Goal: Task Accomplishment & Management: Use online tool/utility

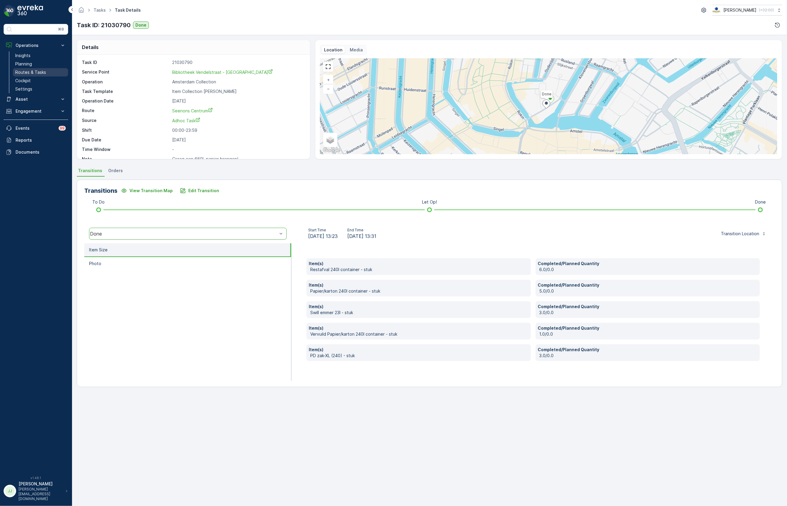
click at [45, 70] on p "Routes & Tasks" at bounding box center [30, 72] width 31 height 6
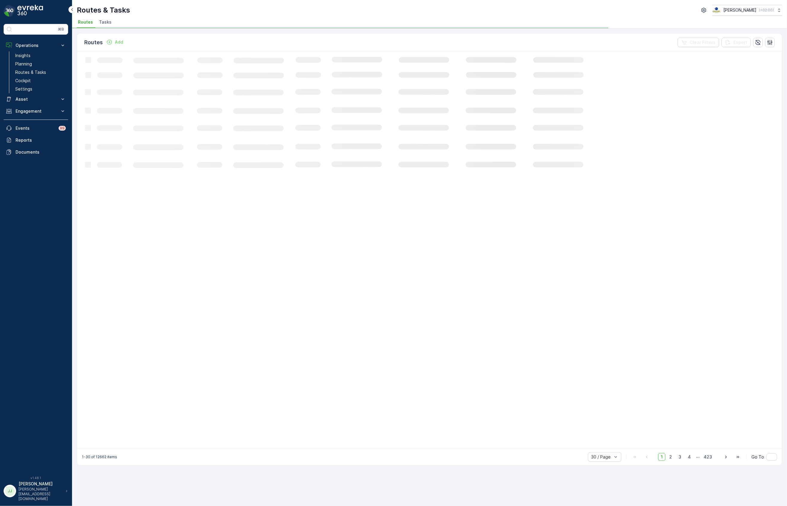
click at [107, 23] on span "Tasks" at bounding box center [105, 22] width 13 height 6
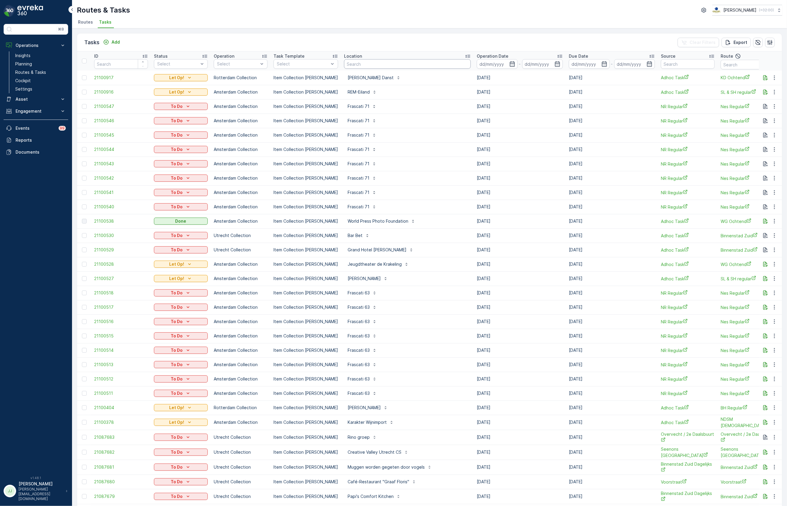
click at [346, 65] on input "text" at bounding box center [407, 64] width 127 height 10
type input "d"
type input "noord"
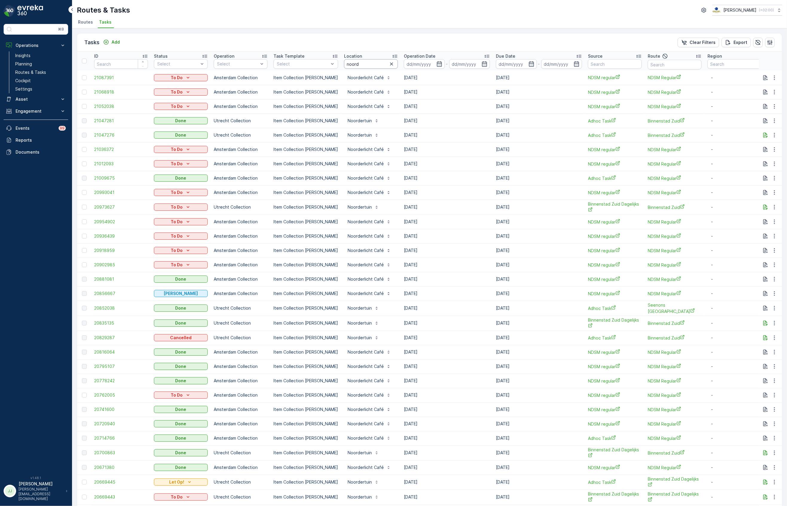
click at [366, 65] on input "noord" at bounding box center [371, 64] width 54 height 10
type input "noordlicht"
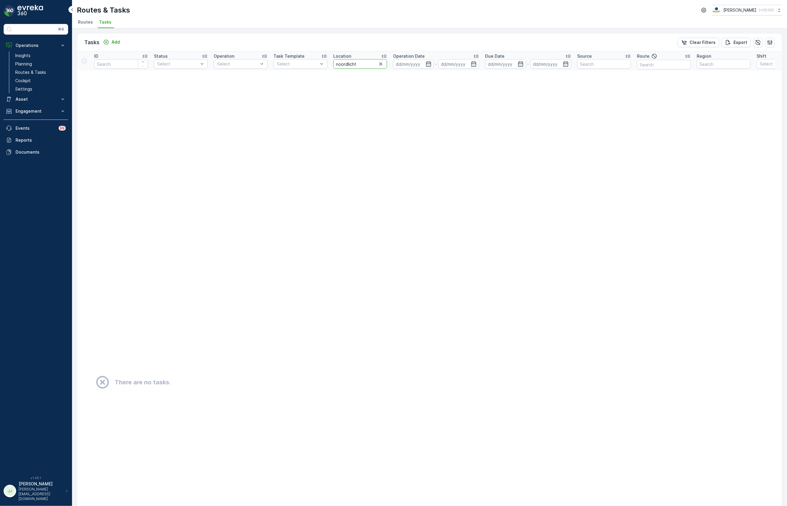
drag, startPoint x: 365, startPoint y: 62, endPoint x: 328, endPoint y: 61, distance: 36.5
click at [328, 61] on tr "ID Status Select Operation Select Task Template Select Location noordlicht Oper…" at bounding box center [524, 60] width 895 height 19
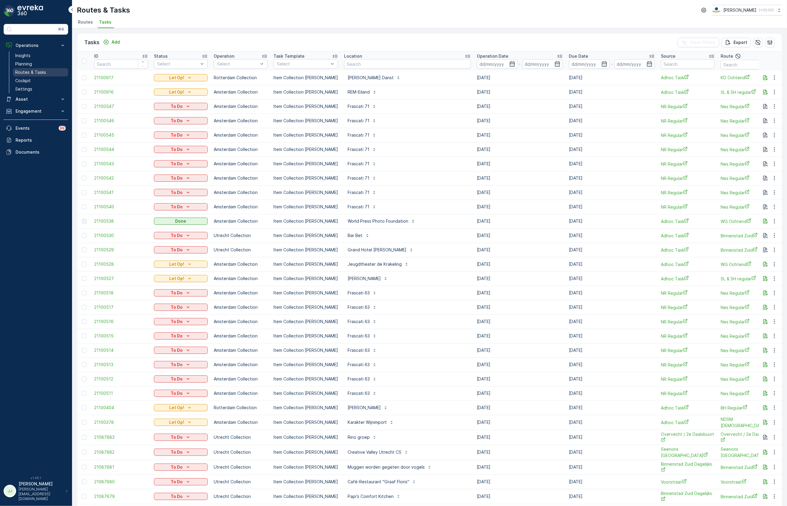
click at [46, 74] on link "Routes & Tasks" at bounding box center [40, 72] width 55 height 8
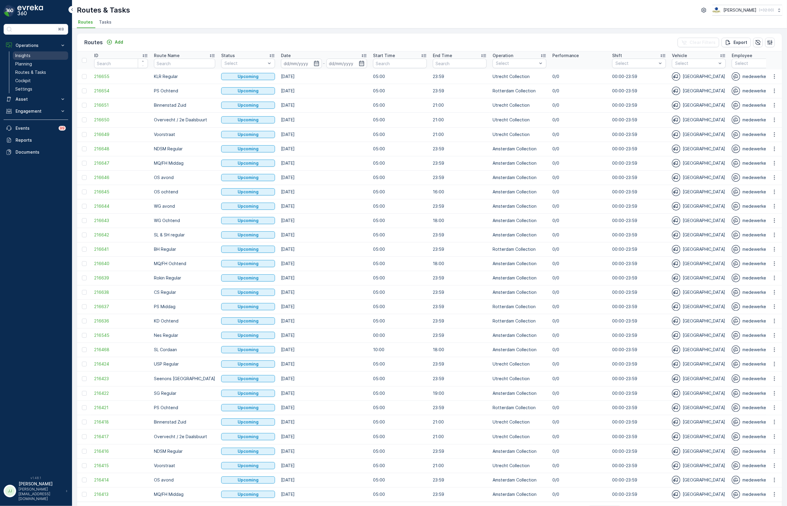
click at [48, 56] on link "Insights" at bounding box center [40, 55] width 55 height 8
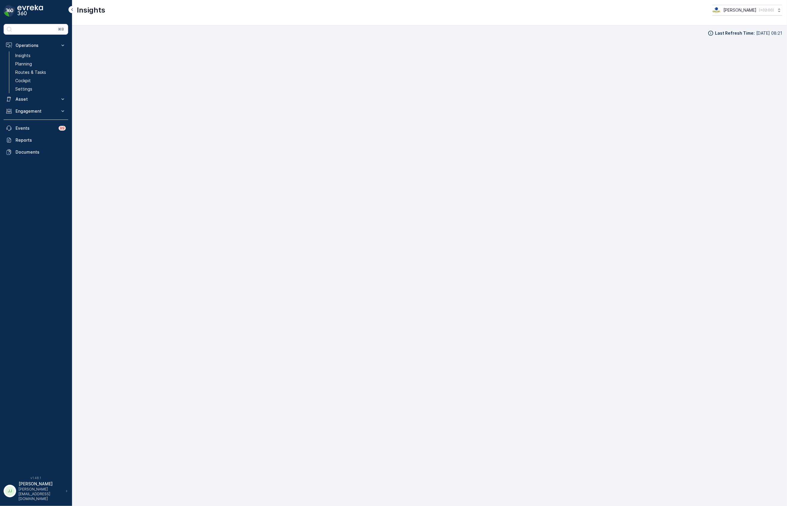
scroll to position [9, 0]
drag, startPoint x: 42, startPoint y: 72, endPoint x: 47, endPoint y: 67, distance: 7.2
click at [42, 72] on p "Routes & Tasks" at bounding box center [30, 72] width 31 height 6
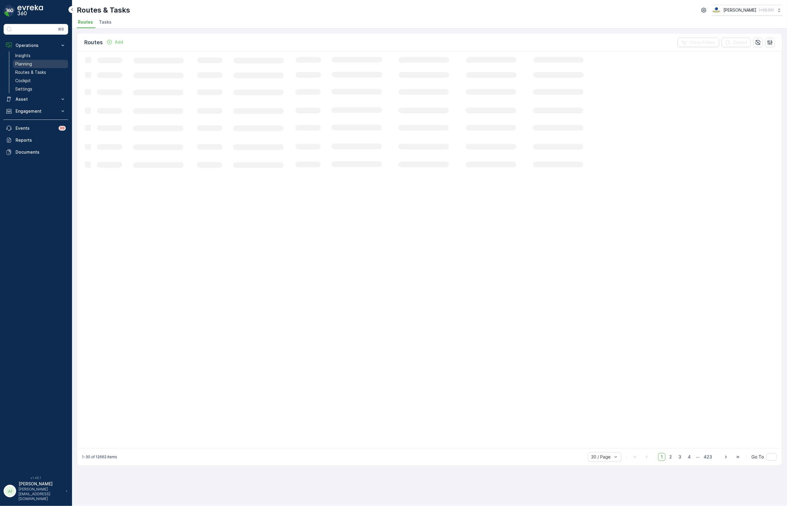
click at [50, 62] on link "Planning" at bounding box center [40, 64] width 55 height 8
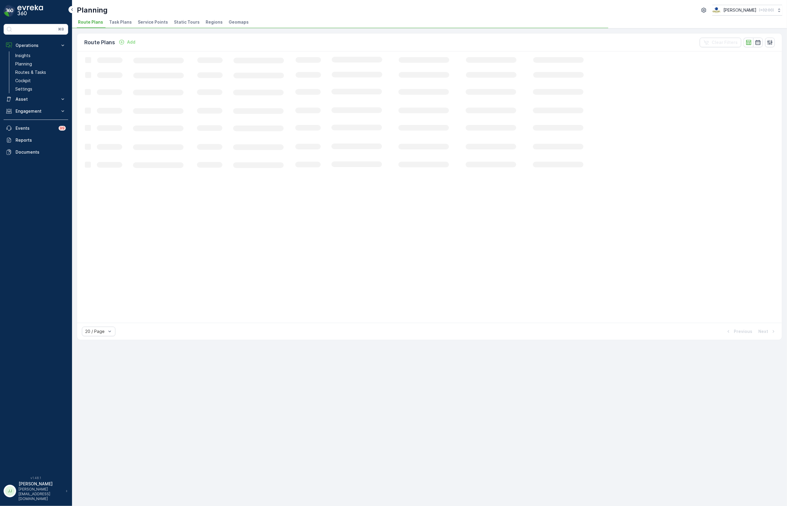
click at [111, 22] on span "Task Plans" at bounding box center [120, 22] width 23 height 6
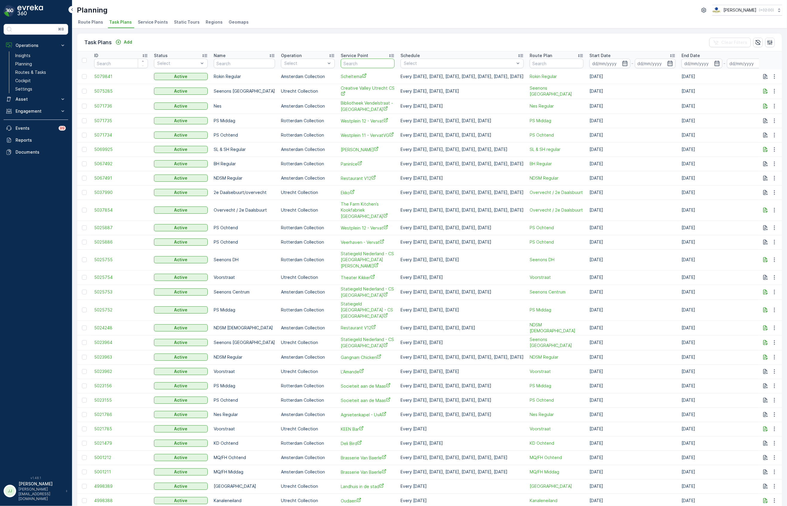
click at [341, 61] on input "text" at bounding box center [368, 64] width 54 height 10
type input "[PERSON_NAME]"
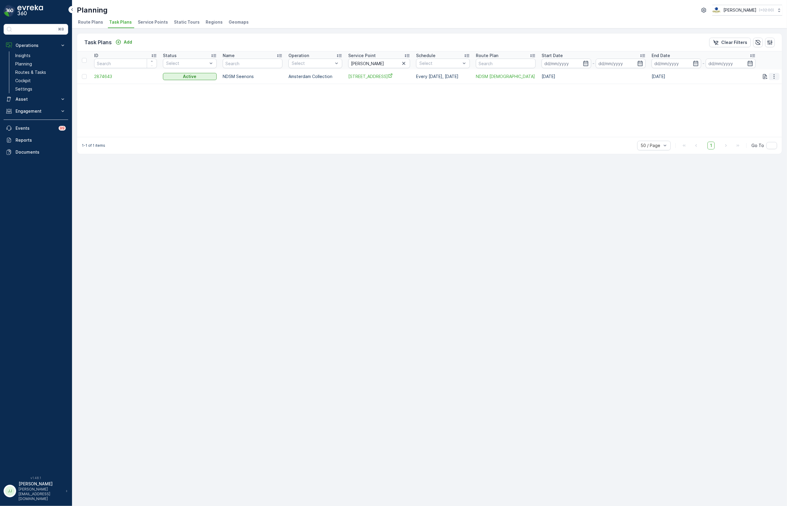
click at [772, 77] on icon "button" at bounding box center [774, 77] width 6 height 6
click at [769, 95] on span "Edit Task Plan" at bounding box center [764, 94] width 28 height 6
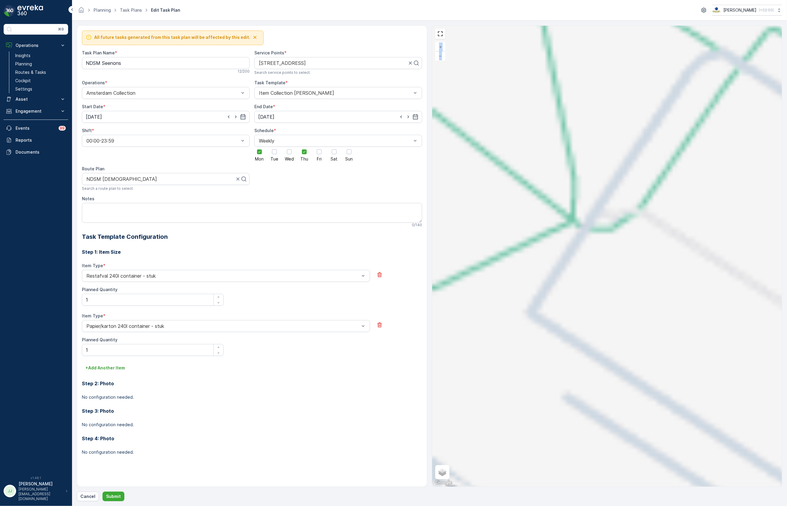
drag, startPoint x: 514, startPoint y: 294, endPoint x: 711, endPoint y: 193, distance: 220.6
click at [732, 177] on div "+ − Satellite Roadmap Terrain Hybrid Leaflet Keyboard shortcuts Map Data Map da…" at bounding box center [607, 256] width 350 height 461
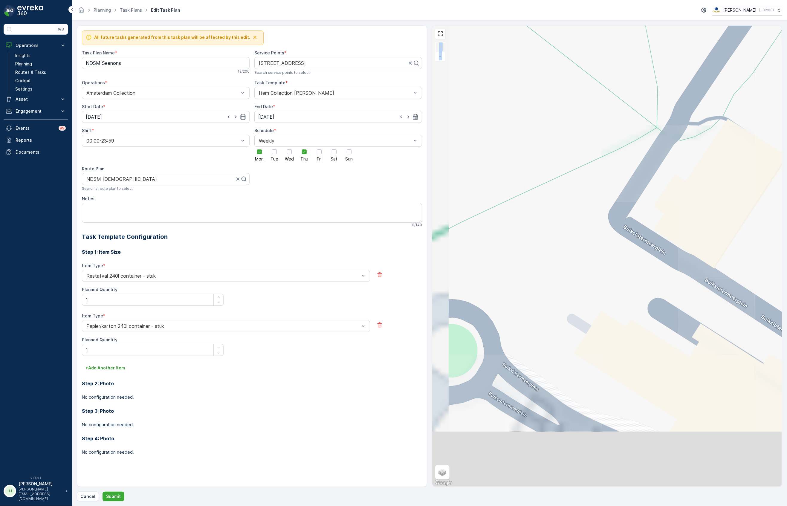
drag, startPoint x: 620, startPoint y: 186, endPoint x: 696, endPoint y: 144, distance: 87.2
click at [706, 127] on div "+ − Satellite Roadmap Terrain Hybrid Leaflet Keyboard shortcuts Map Data Map da…" at bounding box center [607, 256] width 350 height 461
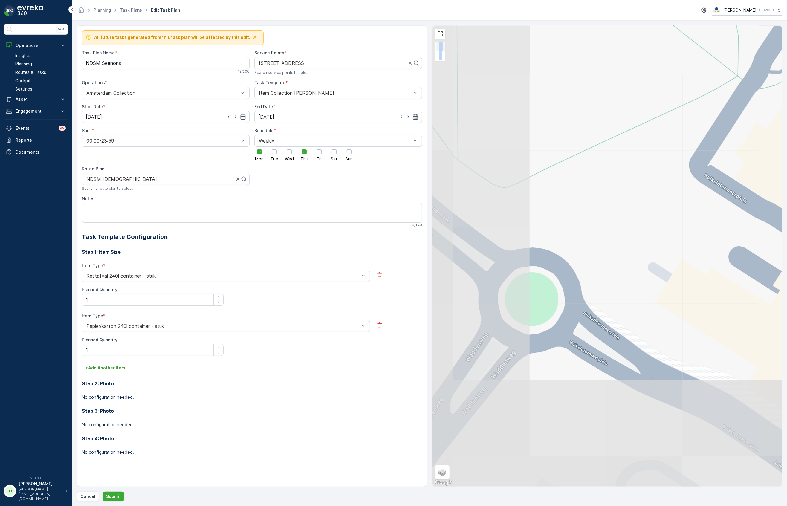
drag, startPoint x: 593, startPoint y: 216, endPoint x: 675, endPoint y: 154, distance: 101.8
click at [681, 145] on div "+ − Satellite Roadmap Terrain Hybrid Leaflet Keyboard shortcuts Map Data Map da…" at bounding box center [607, 256] width 350 height 461
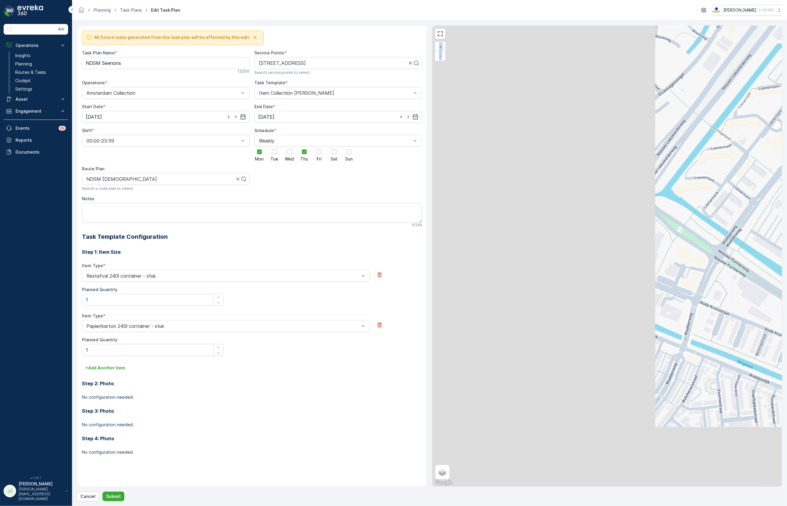
drag, startPoint x: 642, startPoint y: 232, endPoint x: 758, endPoint y: 177, distance: 128.2
click at [758, 176] on div "+ − Satellite Roadmap Terrain Hybrid Leaflet Keyboard shortcuts Map Data Map da…" at bounding box center [607, 256] width 350 height 461
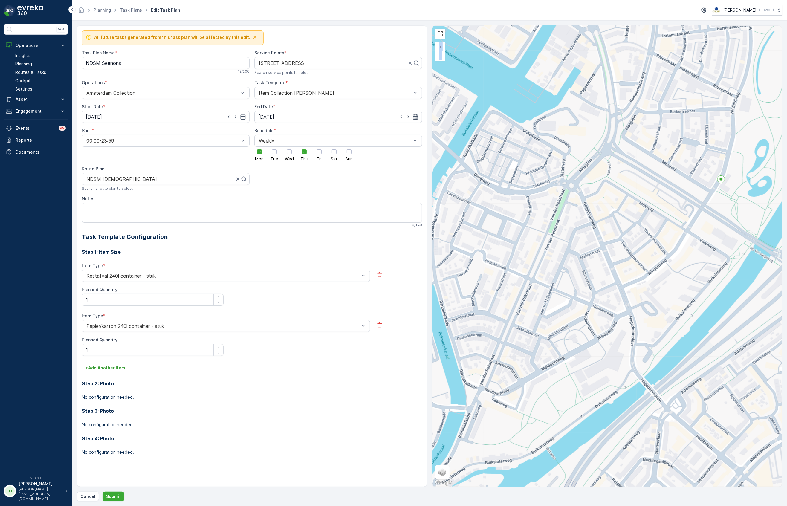
drag, startPoint x: 546, startPoint y: 225, endPoint x: 632, endPoint y: 128, distance: 129.4
click at [632, 128] on div "+ − Satellite Roadmap Terrain Hybrid Leaflet Keyboard shortcuts Map Data Map da…" at bounding box center [607, 256] width 350 height 461
click at [29, 62] on p "Planning" at bounding box center [23, 64] width 17 height 6
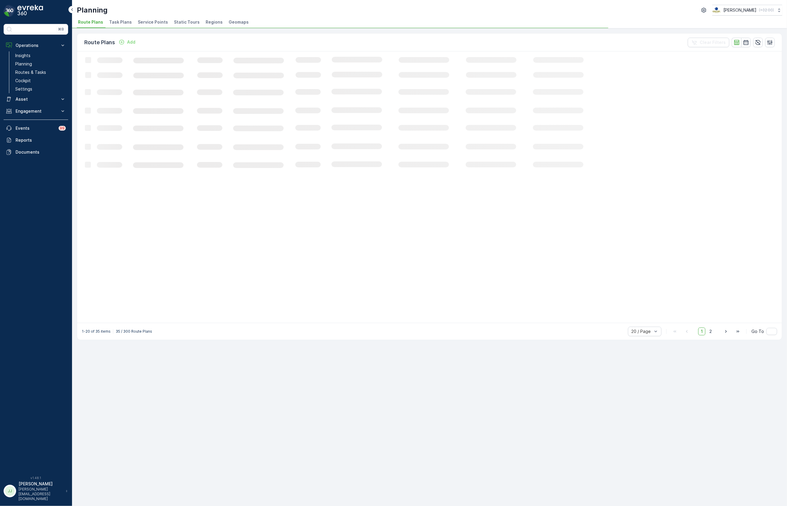
click at [147, 23] on span "Service Points" at bounding box center [153, 22] width 30 height 6
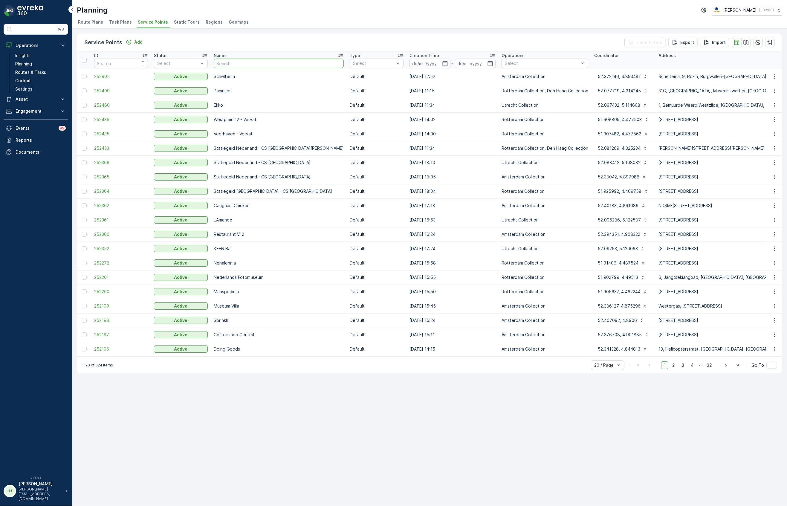
click at [244, 63] on input "text" at bounding box center [279, 64] width 130 height 10
click at [747, 47] on button "button" at bounding box center [746, 43] width 10 height 10
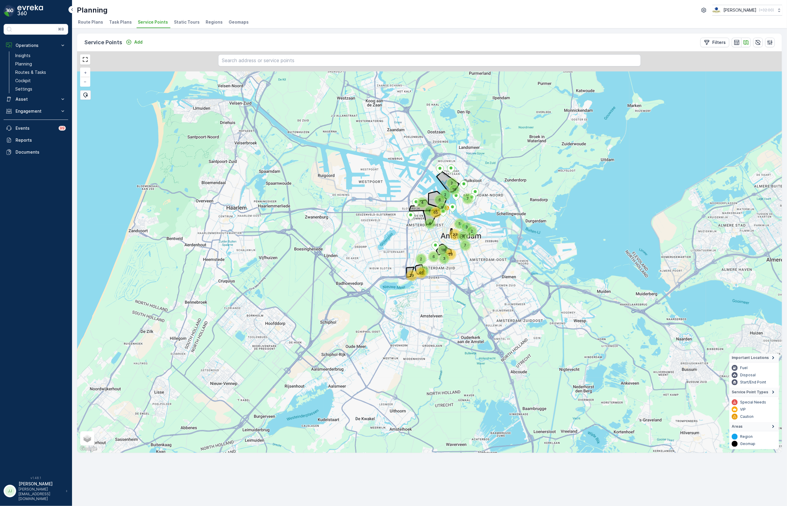
drag, startPoint x: 477, startPoint y: 153, endPoint x: 471, endPoint y: 209, distance: 56.2
click at [471, 209] on div "7 7 3 2 16 3 65 2 29 28 18 6 4 8 46 6 8 2 2 6 6 33 5 3 + − Satellite Roadmap Te…" at bounding box center [429, 251] width 705 height 401
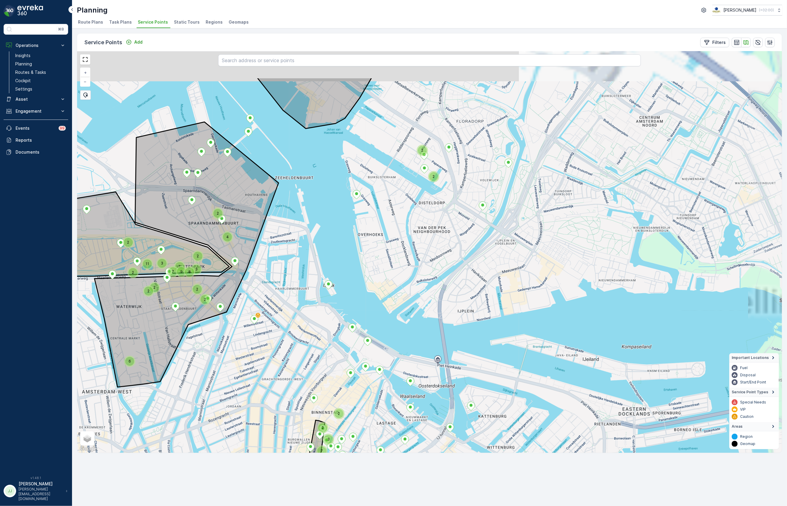
drag, startPoint x: 480, startPoint y: 187, endPoint x: 454, endPoint y: 291, distance: 107.7
click at [455, 291] on div "6 2 2 7 3 2 2 3 2 11 2 2 3 7 7 8 9 3 2 2 2 2 4 2 2 2 + − Satellite Roadmap Terr…" at bounding box center [429, 251] width 705 height 401
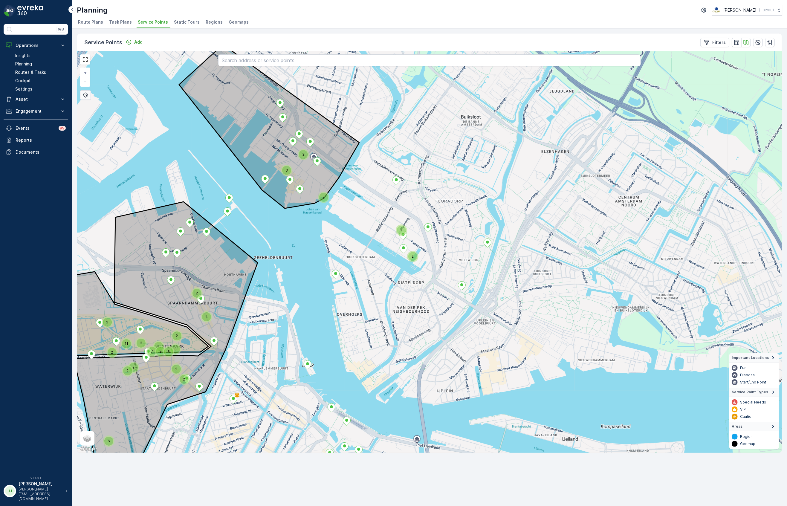
drag, startPoint x: 375, startPoint y: 285, endPoint x: 335, endPoint y: 286, distance: 40.4
click at [365, 315] on div "6 2 2 11 2 2 3 7 7 8 9 3 2 2 2 2 4 2 2 3 3 2 + − Satellite Roadmap Terrain Hybr…" at bounding box center [429, 251] width 705 height 401
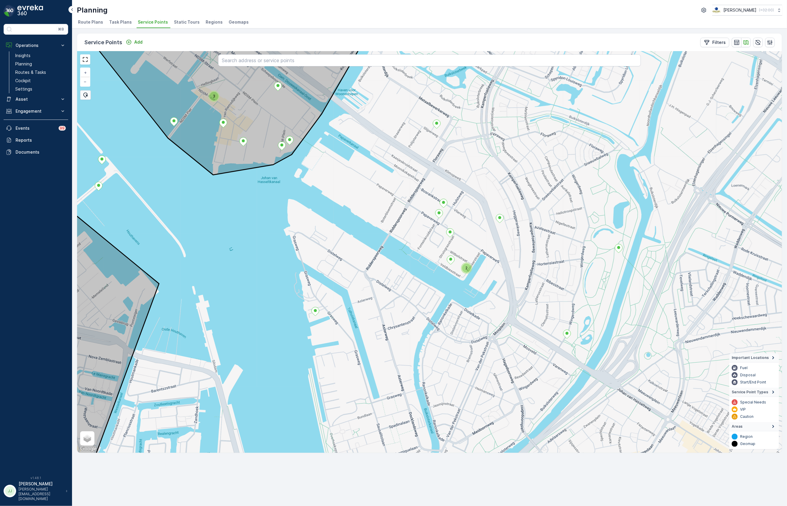
drag, startPoint x: 413, startPoint y: 263, endPoint x: 395, endPoint y: 271, distance: 19.5
click at [395, 271] on div "2 3 + − Satellite Roadmap Terrain Hybrid Leaflet Keyboard shortcuts Map Data Ma…" at bounding box center [429, 251] width 705 height 401
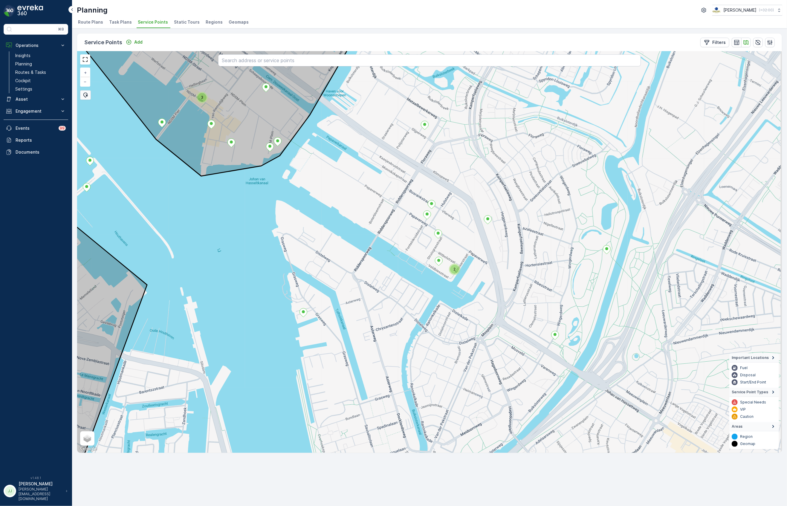
click at [401, 328] on div "2 3 + − Satellite Roadmap Terrain Hybrid Leaflet Keyboard shortcuts Map Data Ma…" at bounding box center [429, 251] width 705 height 401
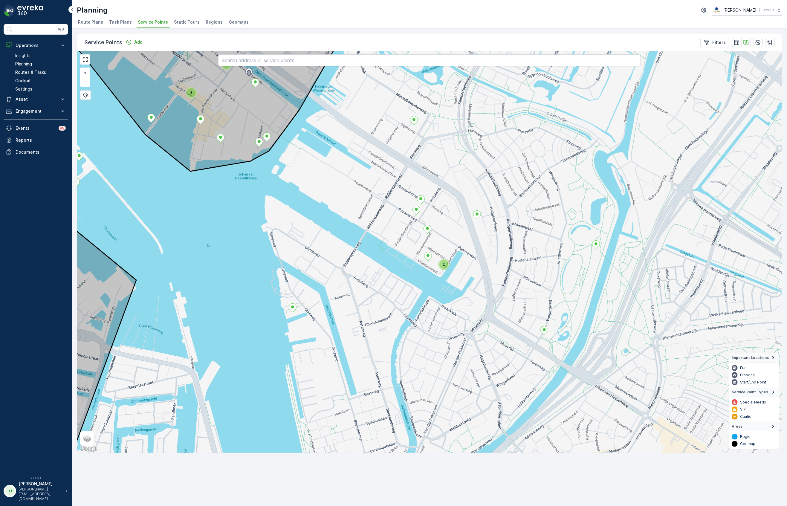
drag, startPoint x: 438, startPoint y: 223, endPoint x: 427, endPoint y: 218, distance: 11.8
click at [427, 218] on div "2 3 2 + − Satellite Roadmap Terrain Hybrid Leaflet Keyboard shortcuts Map Data …" at bounding box center [429, 251] width 705 height 401
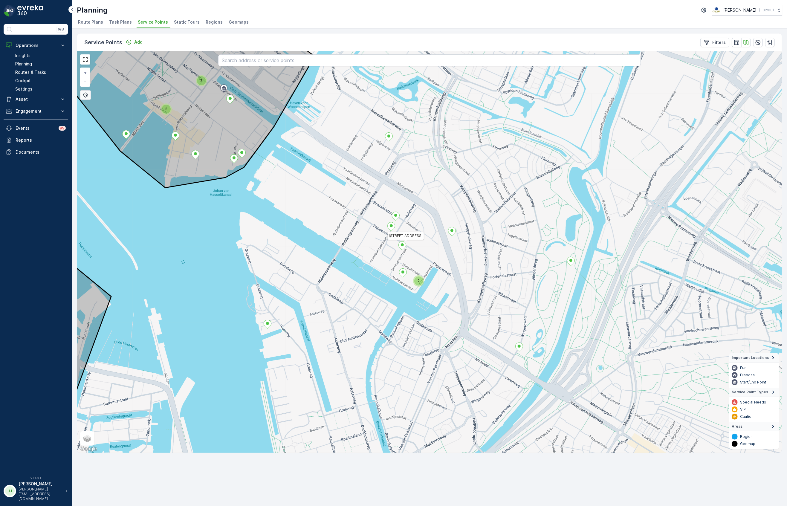
drag, startPoint x: 431, startPoint y: 227, endPoint x: 406, endPoint y: 243, distance: 29.5
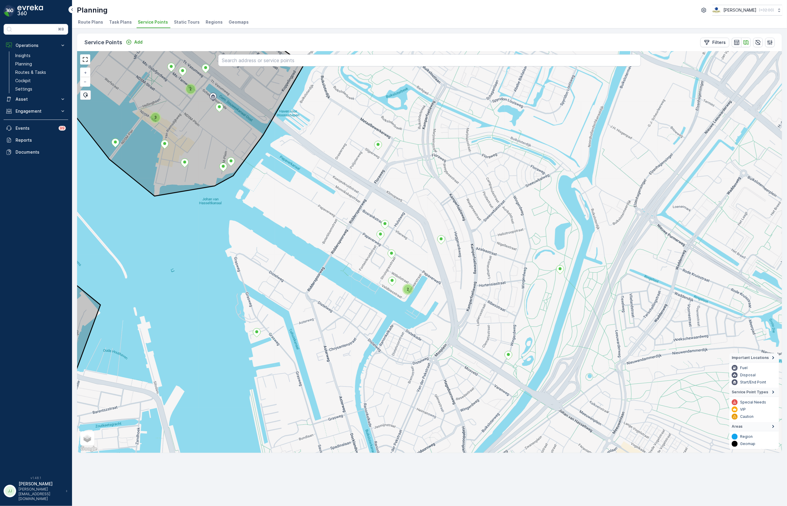
drag, startPoint x: 362, startPoint y: 220, endPoint x: 351, endPoint y: 228, distance: 13.1
click at [351, 228] on div "2 3 2 + − Satellite Roadmap Terrain Hybrid Leaflet Keyboard shortcuts Map Data …" at bounding box center [429, 251] width 705 height 401
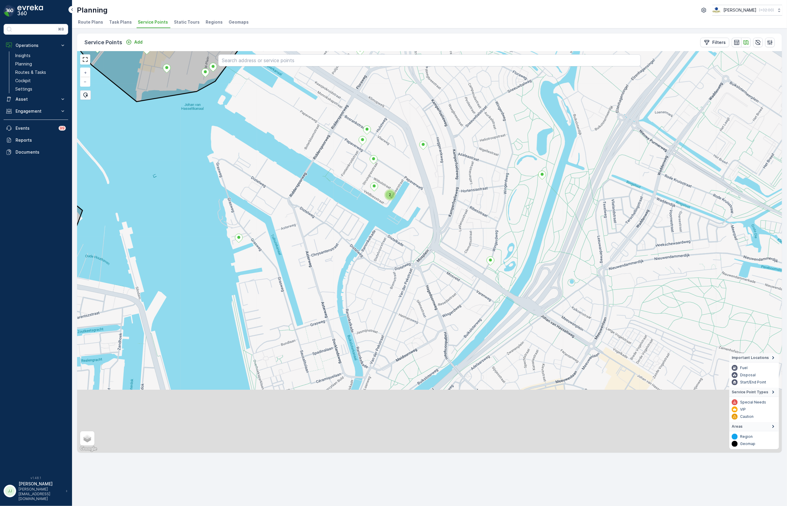
drag, startPoint x: 375, startPoint y: 324, endPoint x: 357, endPoint y: 229, distance: 97.0
click at [357, 229] on div "2 3 2 + − Satellite Roadmap Terrain Hybrid Leaflet Keyboard shortcuts Map Data …" at bounding box center [429, 251] width 705 height 401
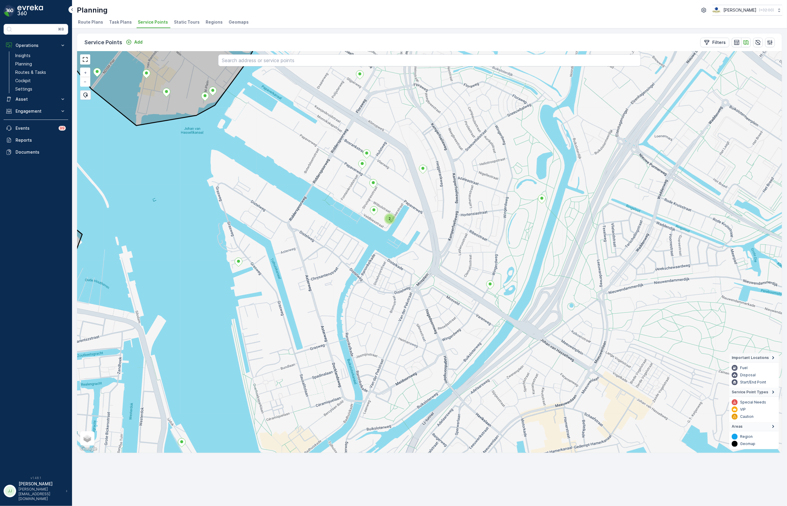
drag, startPoint x: 376, startPoint y: 316, endPoint x: 376, endPoint y: 340, distance: 23.9
click at [376, 340] on div "2 + − Satellite Roadmap Terrain Hybrid Leaflet Keyboard shortcuts Map Data Map …" at bounding box center [429, 251] width 705 height 401
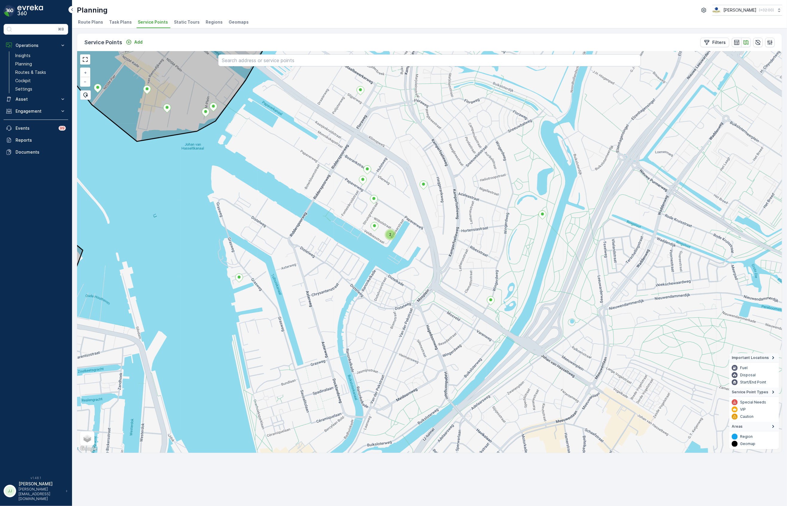
drag, startPoint x: 375, startPoint y: 346, endPoint x: 379, endPoint y: 400, distance: 53.6
click at [379, 400] on div "2 + − Satellite Roadmap Terrain Hybrid Leaflet Keyboard shortcuts Map Data Map …" at bounding box center [429, 251] width 705 height 401
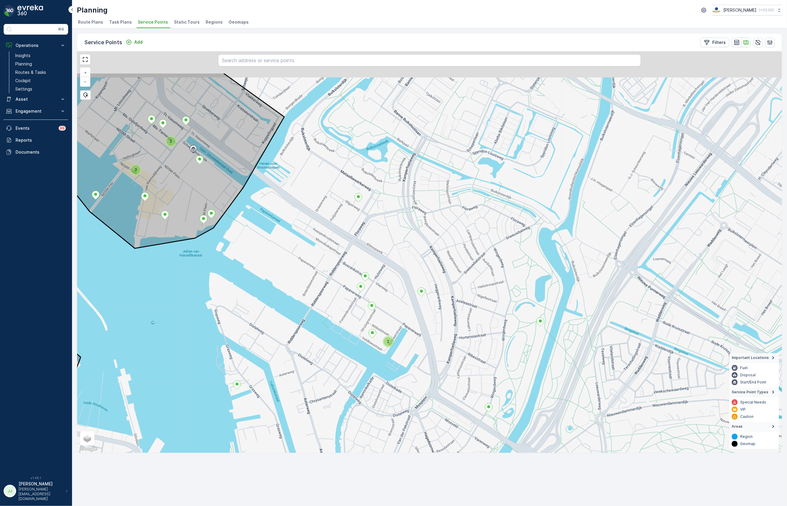
click at [320, 334] on div "2 3 2 + − Satellite Roadmap Terrain Hybrid Leaflet Keyboard shortcuts Map Data …" at bounding box center [429, 251] width 705 height 401
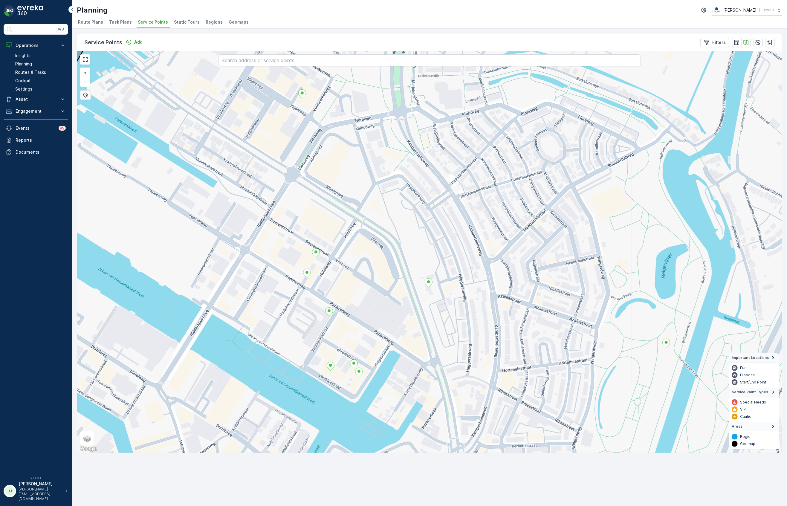
drag, startPoint x: 349, startPoint y: 316, endPoint x: 277, endPoint y: 298, distance: 74.2
click at [277, 298] on div "+ − Satellite Roadmap Terrain Hybrid Leaflet Keyboard shortcuts Map Data Map da…" at bounding box center [429, 251] width 705 height 401
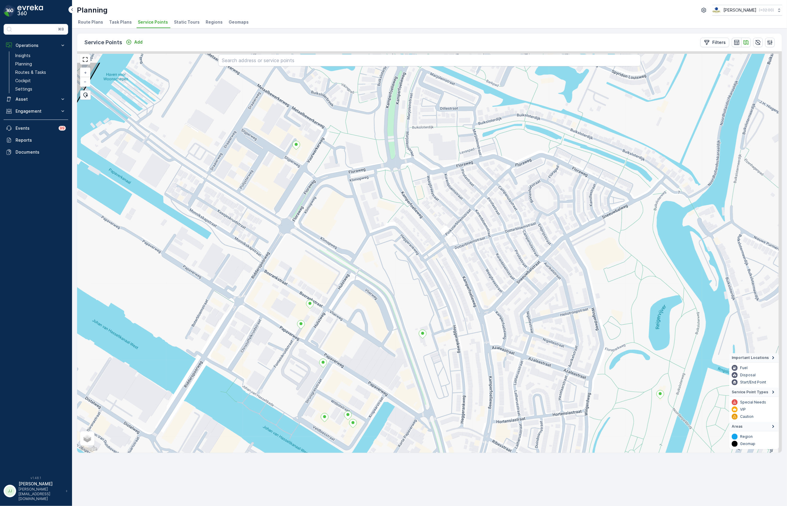
drag, startPoint x: 279, startPoint y: 268, endPoint x: 273, endPoint y: 319, distance: 51.8
click at [273, 319] on div "+ − Satellite Roadmap Terrain Hybrid Leaflet Keyboard shortcuts Map Data Map da…" at bounding box center [429, 251] width 705 height 401
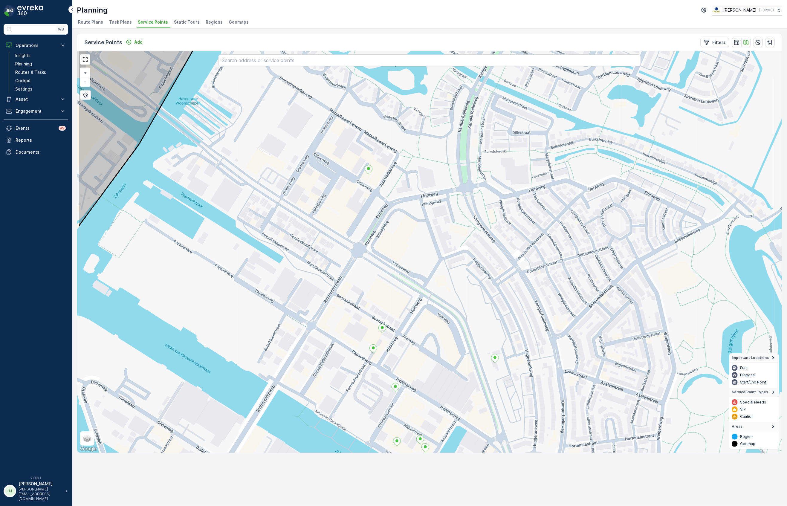
drag, startPoint x: 295, startPoint y: 294, endPoint x: 367, endPoint y: 318, distance: 76.3
click at [367, 318] on div "+ − Satellite Roadmap Terrain Hybrid Leaflet Keyboard shortcuts Map Data Map da…" at bounding box center [429, 251] width 705 height 401
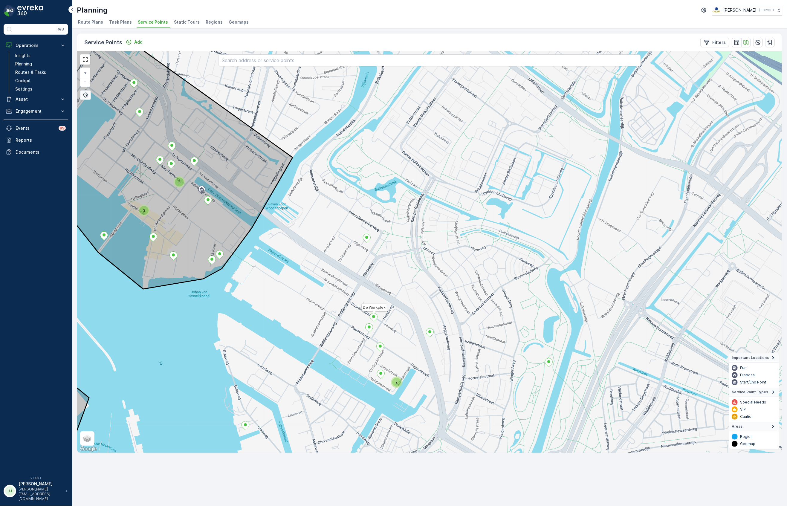
drag, startPoint x: 349, startPoint y: 311, endPoint x: 350, endPoint y: 286, distance: 25.7
click at [350, 286] on div "2 3 2 De Werkplek + − Satellite Roadmap Terrain Hybrid Leaflet Keyboard shortcu…" at bounding box center [429, 251] width 705 height 401
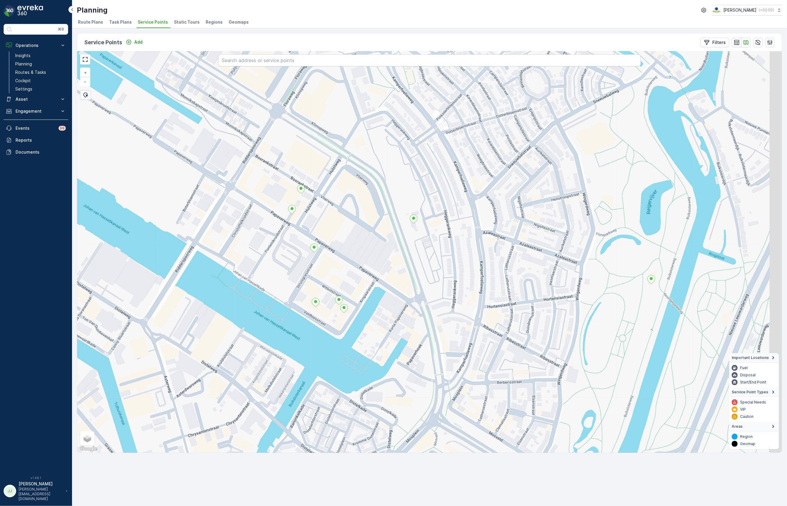
drag, startPoint x: 421, startPoint y: 382, endPoint x: 401, endPoint y: 323, distance: 62.4
click at [401, 323] on div "+ − Satellite Roadmap Terrain Hybrid Leaflet Keyboard shortcuts Map Data Map da…" at bounding box center [429, 251] width 705 height 401
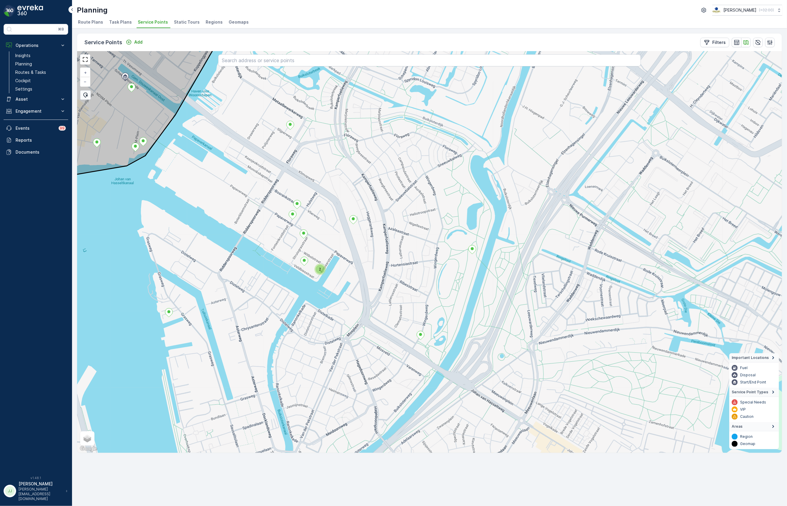
drag, startPoint x: 227, startPoint y: 184, endPoint x: 230, endPoint y: 257, distance: 73.6
click at [230, 257] on div "2 + − Satellite Roadmap Terrain Hybrid Leaflet Keyboard shortcuts Map Data Map …" at bounding box center [429, 251] width 705 height 401
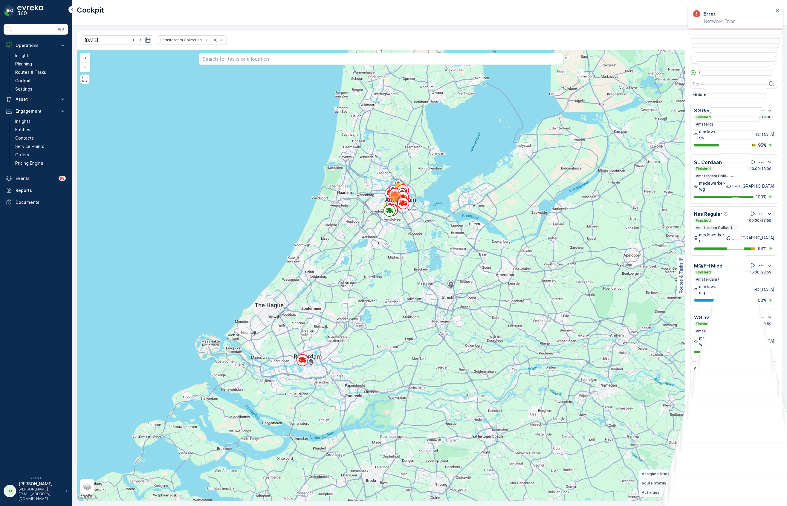
scroll to position [84, 0]
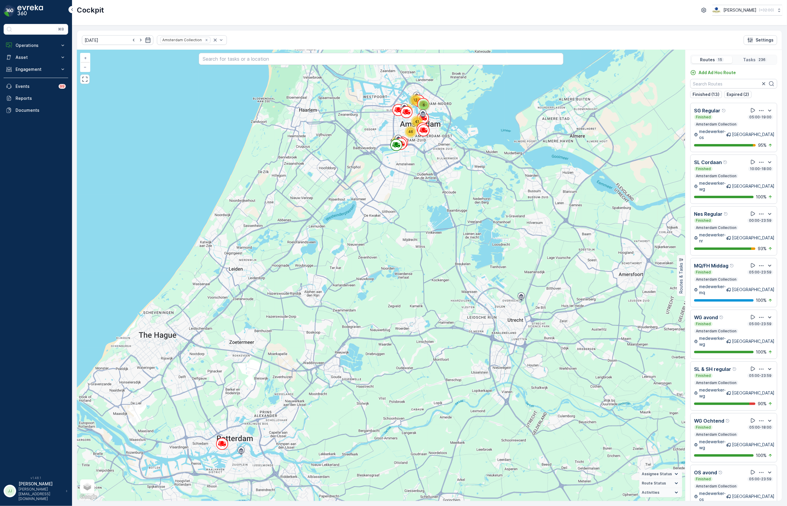
drag, startPoint x: 375, startPoint y: 112, endPoint x: 277, endPoint y: 307, distance: 217.2
click at [277, 307] on div "6 12 41 68 46 63 Amsterdam Hub Museum Plein + − Satellite Roadmap Terrain Hybri…" at bounding box center [381, 275] width 608 height 451
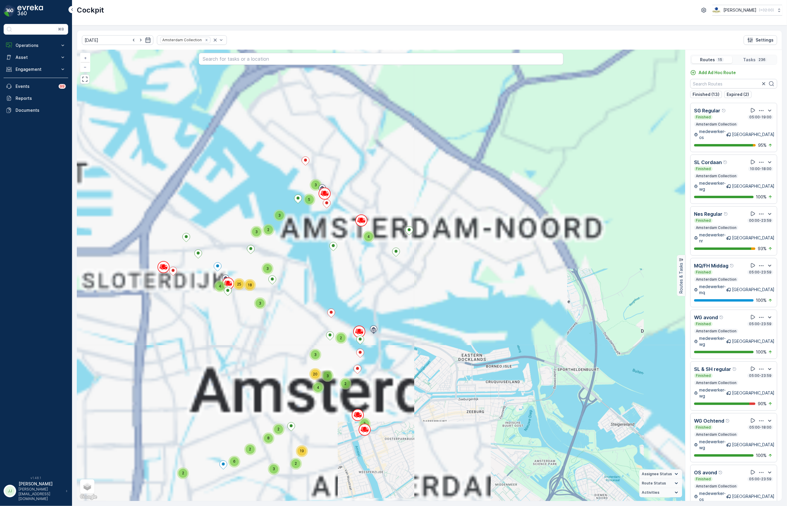
drag, startPoint x: 466, startPoint y: 440, endPoint x: 450, endPoint y: 425, distance: 22.6
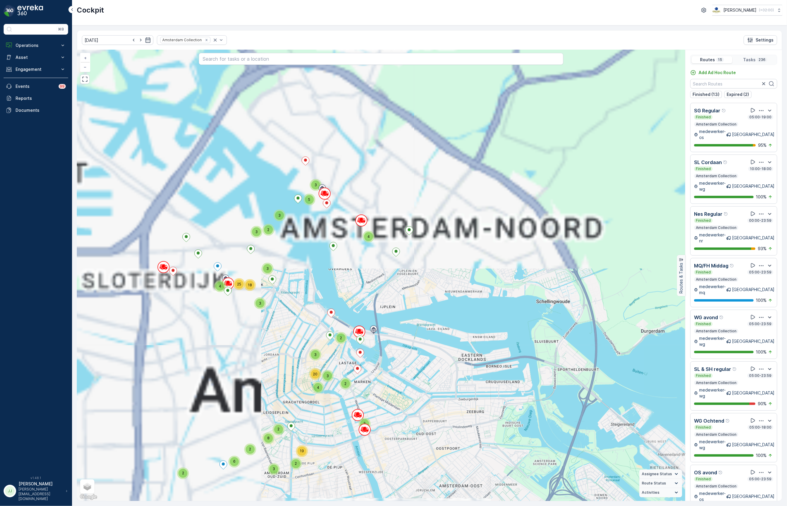
click at [466, 439] on div "4 3 5 2 2 4 2 3 3 20 3 2 3 3 3 4 18 25 2 3 2 8 2 6 2 19 3 38 4 6 12 + − Satelli…" at bounding box center [381, 275] width 608 height 451
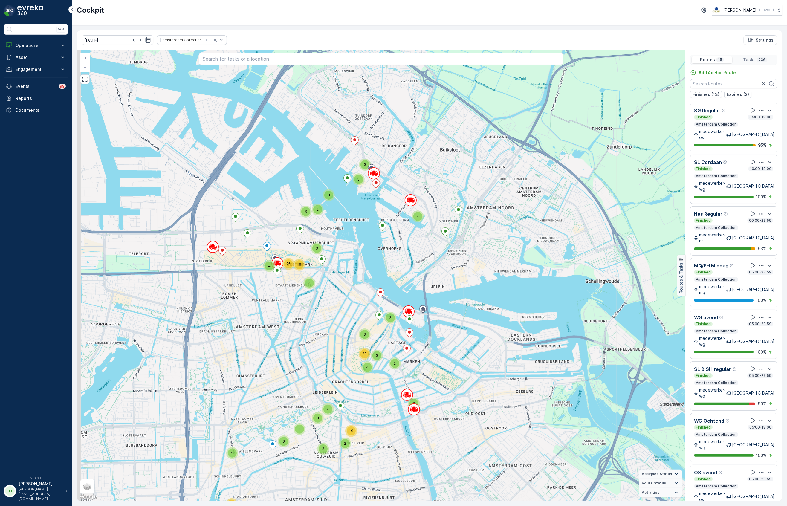
drag, startPoint x: 286, startPoint y: 343, endPoint x: 313, endPoint y: 334, distance: 28.5
click at [313, 334] on div "4 3 5 2 2 4 2 3 3 20 3 2 3 3 3 4 18 25 2 3 2 8 2 6 2 19 3 38 4 6 12 + − Satelli…" at bounding box center [381, 275] width 608 height 451
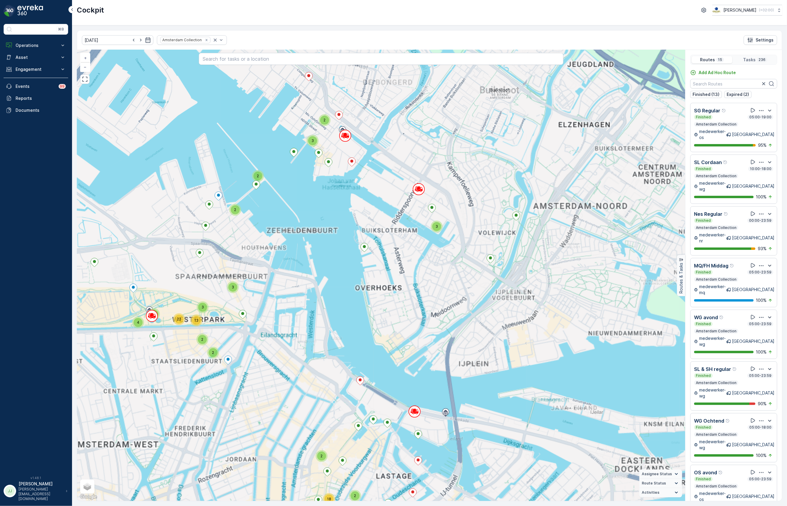
drag, startPoint x: 371, startPoint y: 180, endPoint x: 407, endPoint y: 312, distance: 137.4
click at [407, 312] on div "4 3 5 2 4 2 3 3 20 3 3 3 18 25 8 6 19 38 4 6 12 3 2 3 2 3 2 2 18 2 2 2 3 4 2 3 …" at bounding box center [381, 275] width 608 height 451
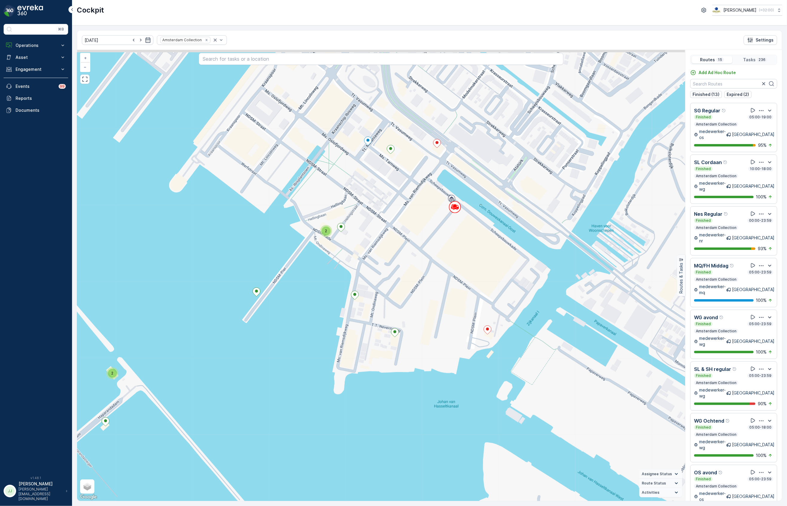
drag, startPoint x: 411, startPoint y: 210, endPoint x: 402, endPoint y: 281, distance: 72.0
click at [402, 281] on div "2 2 2 2 3 3 2 3 2 2 2 4 2 4 3 2 2 3 4 2 2 2 6 2 2 2 2 3 2 3 4 4 2 2 2 2 2 5 2 2…" at bounding box center [381, 275] width 608 height 451
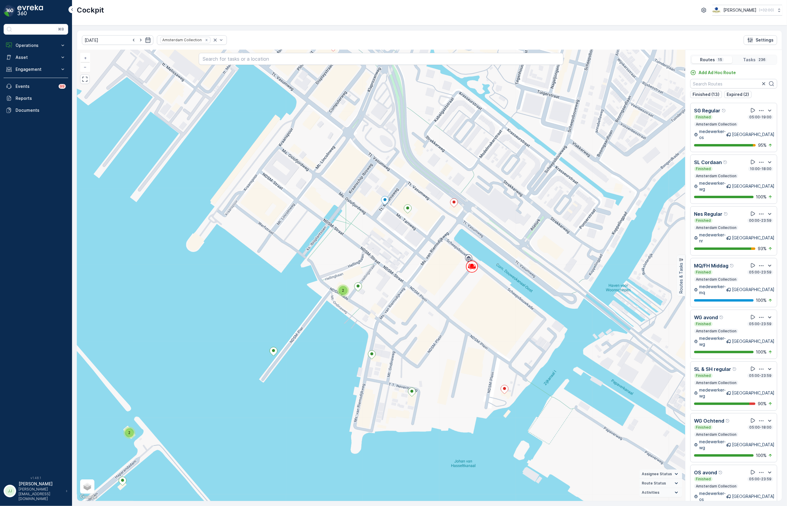
drag, startPoint x: 354, startPoint y: 292, endPoint x: 363, endPoint y: 306, distance: 16.6
click at [363, 306] on div "2 2 2 2 3 3 2 3 2 2 2 4 2 4 3 2 2 3 4 2 2 2 6 2 2 2 2 3 2 3 4 4 2 2 2 2 2 5 2 2…" at bounding box center [381, 275] width 608 height 451
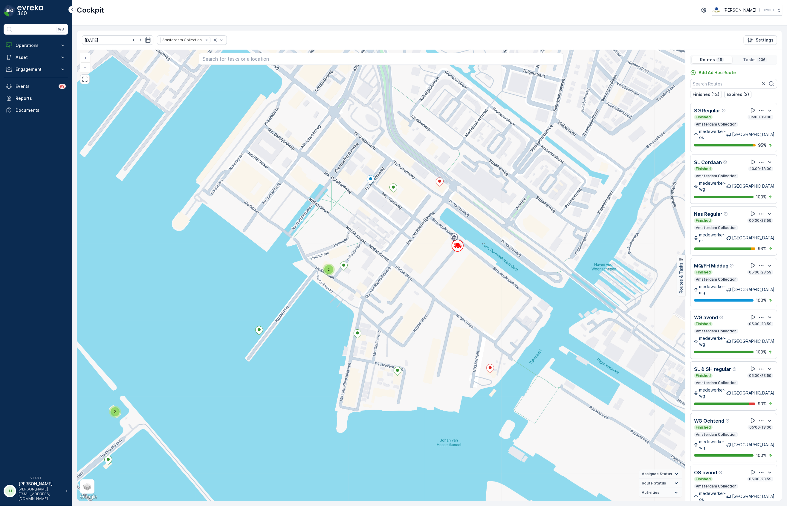
drag, startPoint x: 383, startPoint y: 303, endPoint x: 359, endPoint y: 269, distance: 41.5
click at [359, 269] on div "2 2 2 2 3 3 2 3 2 2 2 4 2 4 3 2 2 3 4 2 2 2 6 2 2 2 2 3 2 3 4 4 2 2 2 2 2 5 2 2…" at bounding box center [381, 275] width 608 height 451
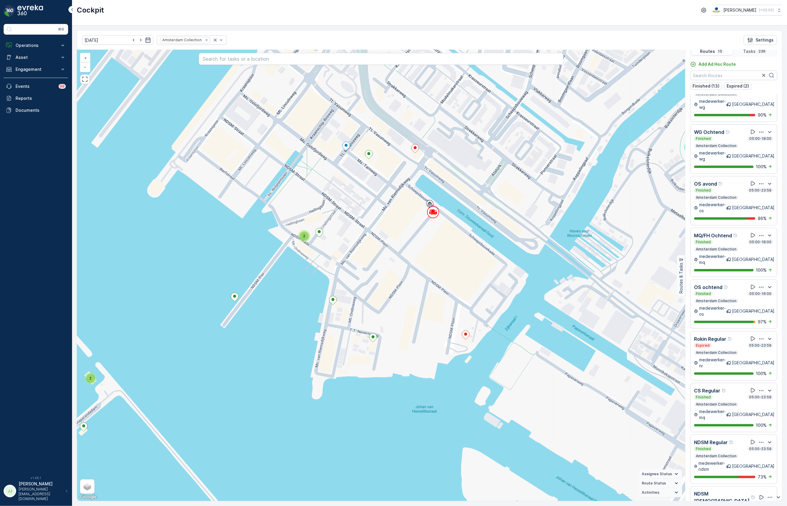
scroll to position [15, 0]
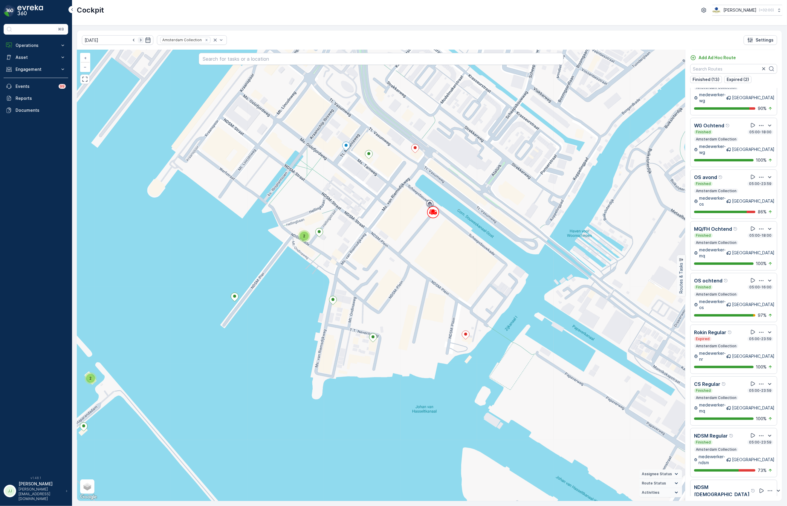
click at [138, 40] on icon "button" at bounding box center [141, 40] width 6 height 6
type input "[DATE]"
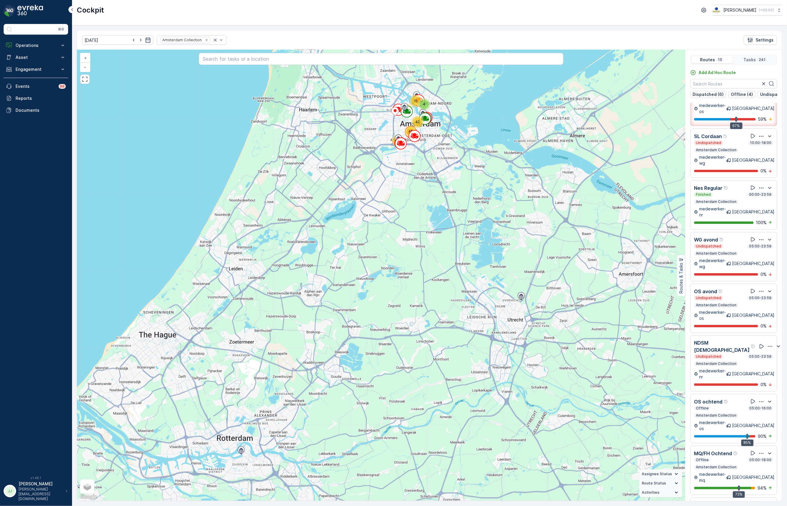
scroll to position [15, 0]
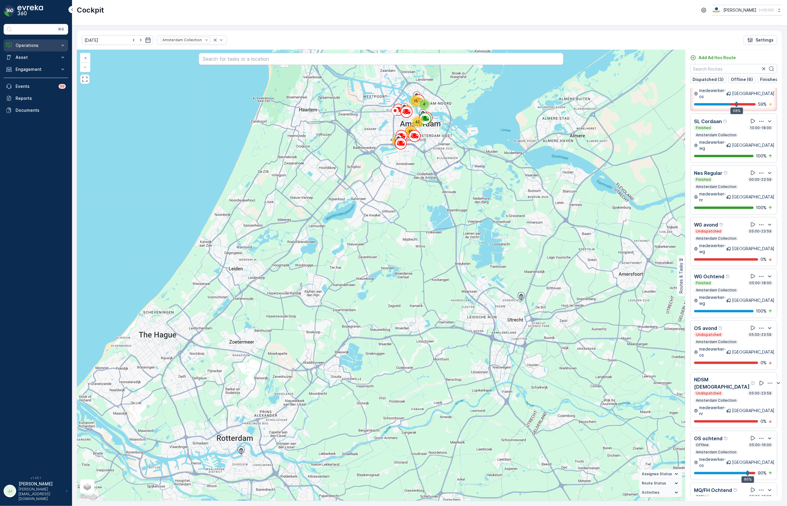
click at [35, 45] on p "Operations" at bounding box center [36, 45] width 41 height 6
